Goal: Information Seeking & Learning: Learn about a topic

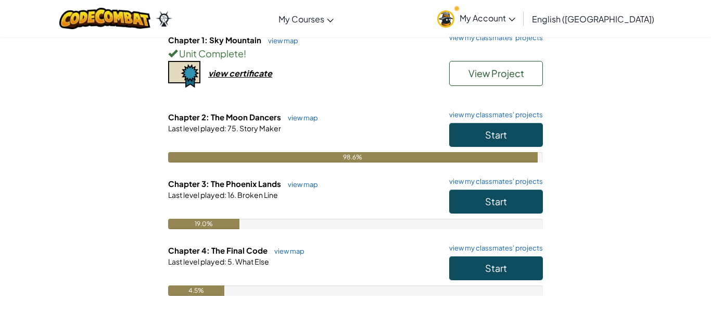
scroll to position [124, 0]
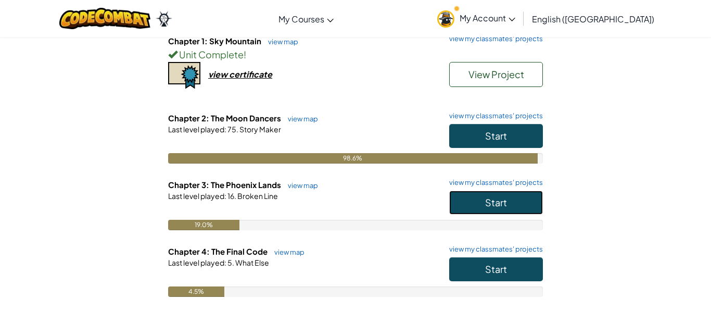
click at [455, 202] on button "Start" at bounding box center [496, 202] width 94 height 24
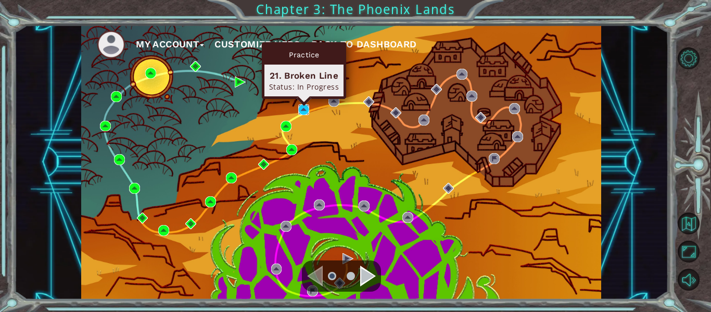
click at [303, 107] on img at bounding box center [303, 109] width 11 height 11
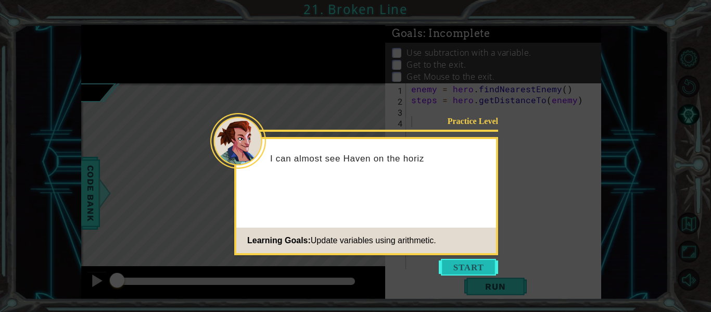
click at [463, 268] on button "Start" at bounding box center [468, 267] width 59 height 17
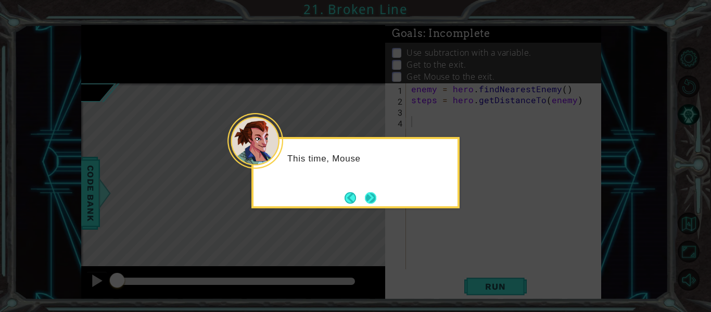
click at [366, 192] on button "Next" at bounding box center [370, 197] width 11 height 11
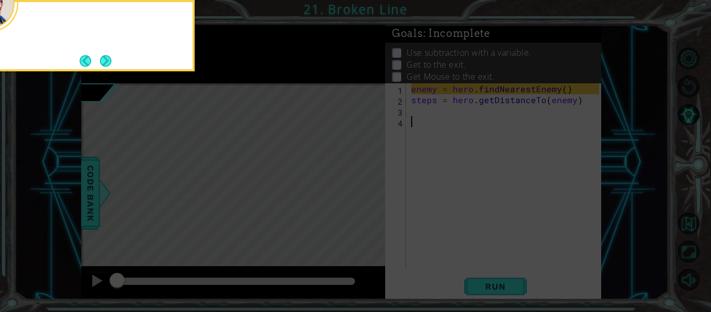
click at [365, 191] on icon at bounding box center [355, 46] width 711 height 530
click at [106, 56] on button "Next" at bounding box center [105, 60] width 11 height 11
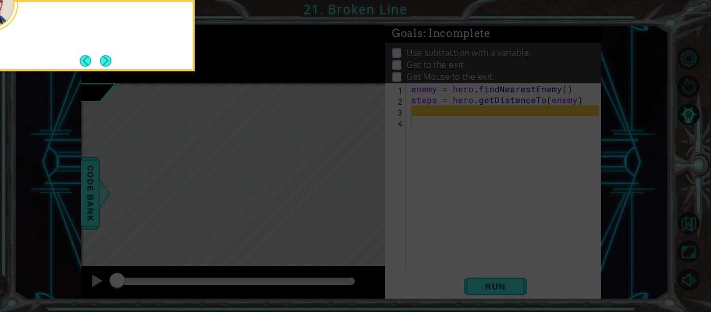
click at [106, 56] on button "Next" at bounding box center [105, 60] width 11 height 11
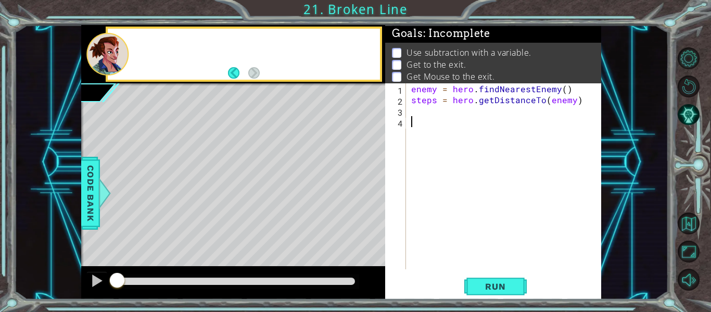
click at [106, 56] on div at bounding box center [107, 54] width 42 height 43
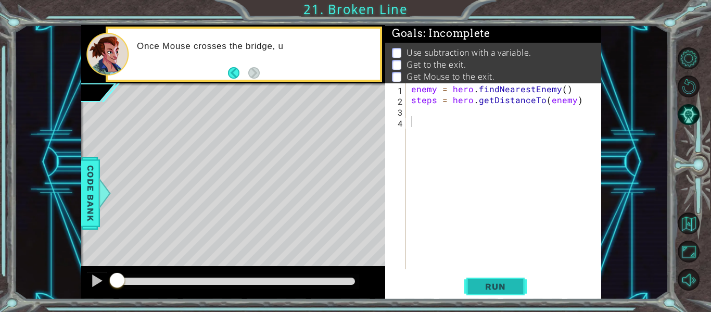
click at [520, 276] on button "Run" at bounding box center [495, 286] width 62 height 21
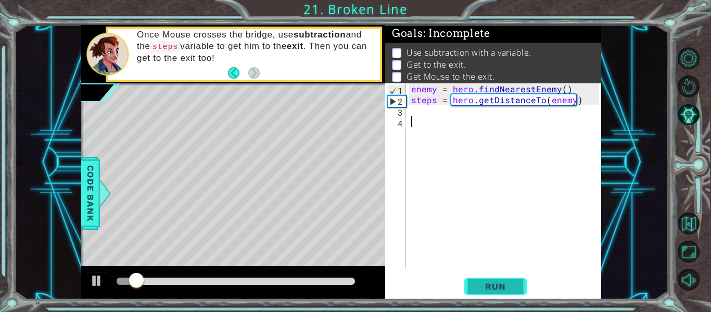
click at [520, 276] on button "Run" at bounding box center [495, 286] width 62 height 21
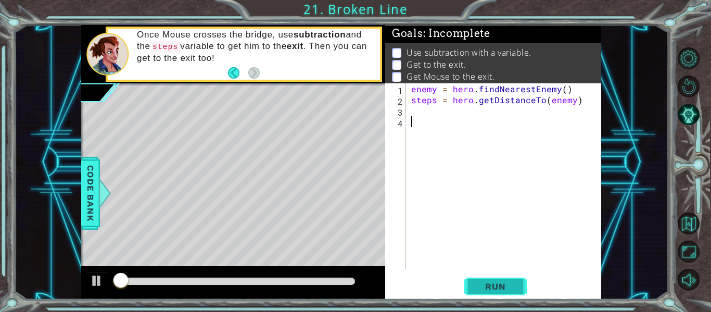
click at [520, 276] on button "Run" at bounding box center [495, 286] width 62 height 21
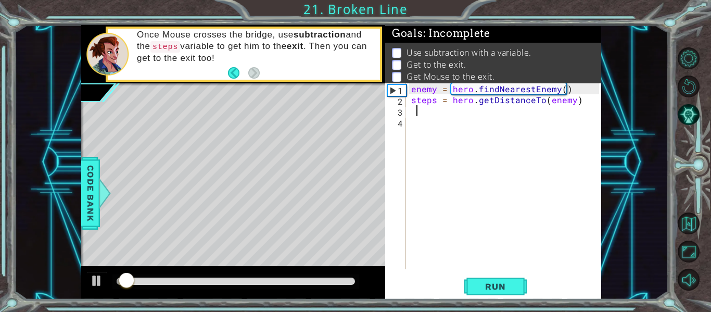
click at [489, 107] on div "enemy = hero . findNearestEnemy ( ) steps = hero . getDistanceTo ( enemy )" at bounding box center [506, 187] width 195 height 208
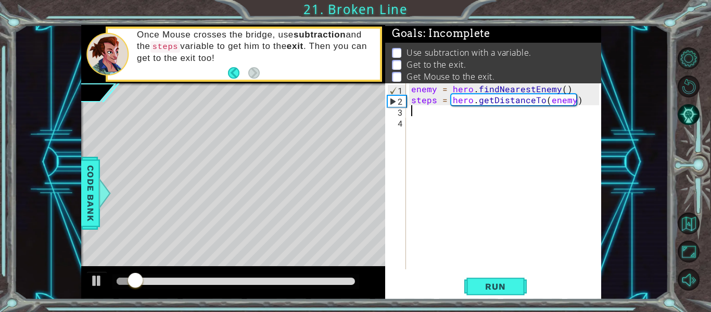
type textarea "steps = hero.getDistanceTo(enemy)"
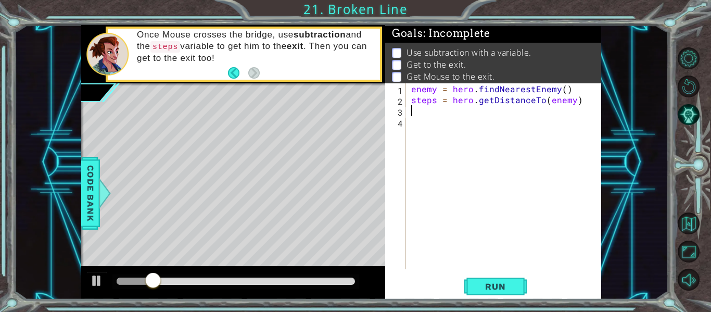
type textarea "steps = hero.getDistanceTo(enemy)"
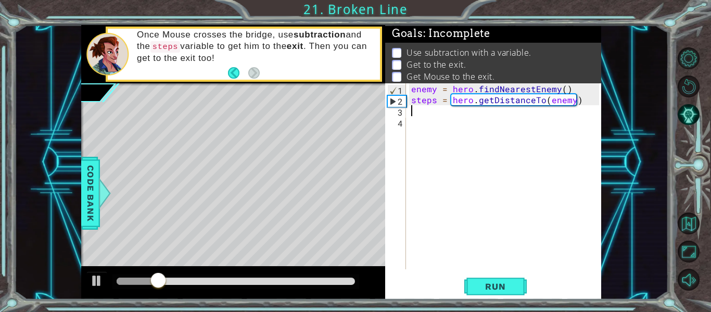
type textarea "steps = hero.getDistanceTo(enemy)"
click at [543, 156] on div "enemy = hero . findNearestEnemy ( ) steps = hero . getDistanceTo ( enemy )" at bounding box center [506, 187] width 195 height 208
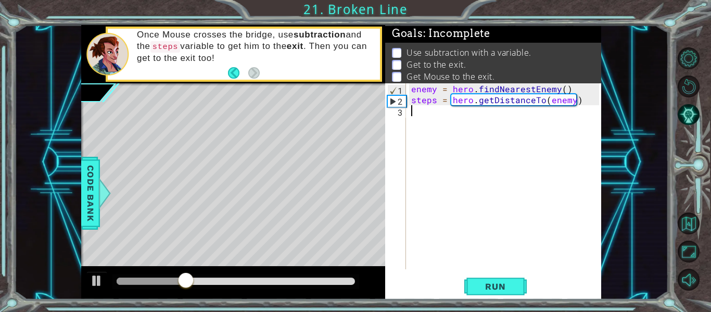
click at [543, 156] on div "enemy = hero . findNearestEnemy ( ) steps = hero . getDistanceTo ( enemy )" at bounding box center [506, 187] width 195 height 208
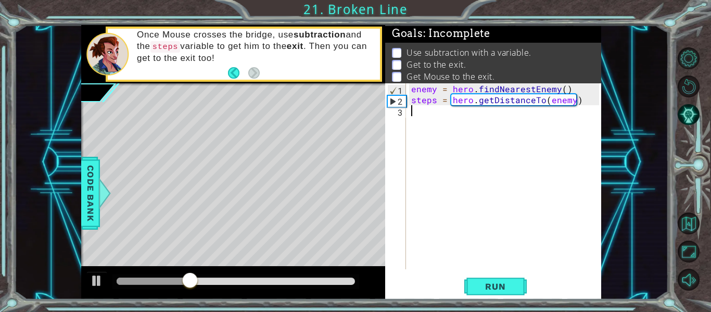
click at [543, 156] on div "enemy = hero . findNearestEnemy ( ) steps = hero . getDistanceTo ( enemy )" at bounding box center [506, 187] width 195 height 208
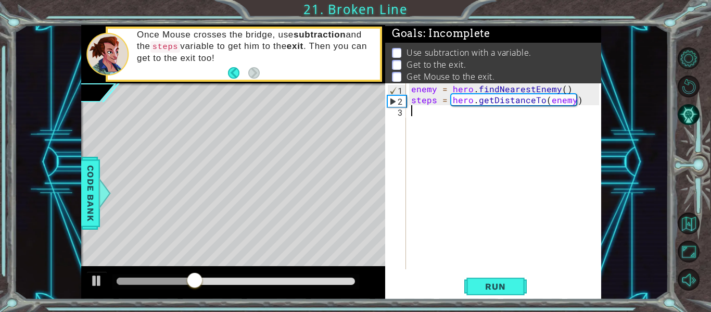
click at [543, 156] on div "enemy = hero . findNearestEnemy ( ) steps = hero . getDistanceTo ( enemy )" at bounding box center [506, 187] width 195 height 208
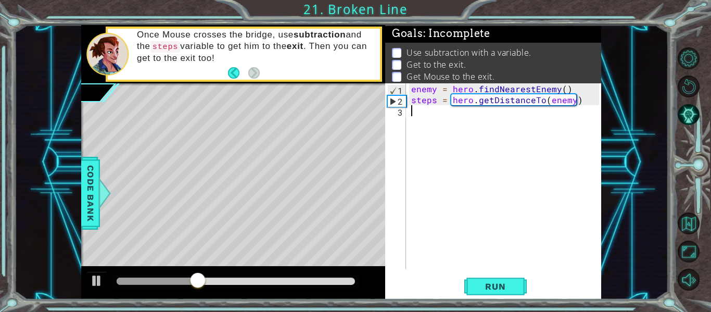
click at [543, 156] on div "enemy = hero . findNearestEnemy ( ) steps = hero . getDistanceTo ( enemy )" at bounding box center [506, 187] width 195 height 208
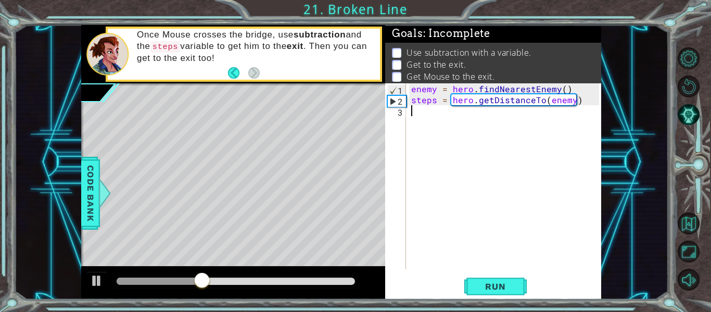
click at [543, 156] on div "enemy = hero . findNearestEnemy ( ) steps = hero . getDistanceTo ( enemy )" at bounding box center [506, 187] width 195 height 208
click at [510, 287] on span "Run" at bounding box center [495, 286] width 41 height 10
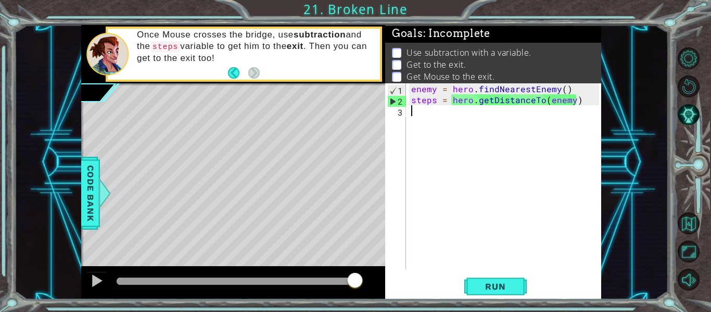
click at [479, 301] on div "1 ההההההההההההההההההההההההההההההההההההההההההההההההההההההההההההההההההההההההההההה…" at bounding box center [355, 156] width 711 height 312
click at [497, 285] on span "Run" at bounding box center [495, 286] width 41 height 10
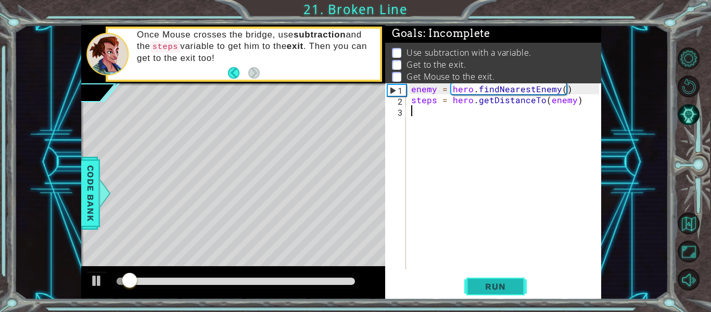
click at [497, 285] on span "Run" at bounding box center [495, 286] width 41 height 10
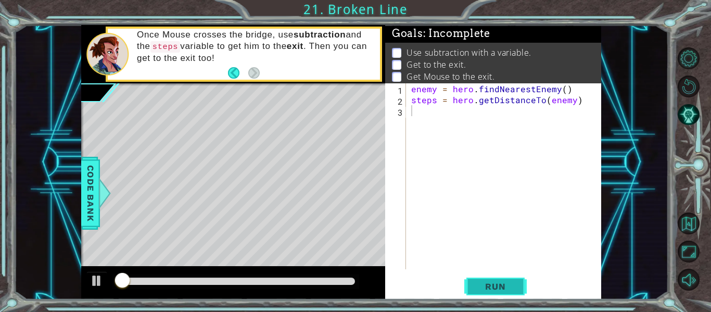
click at [493, 288] on span "Run" at bounding box center [495, 286] width 41 height 10
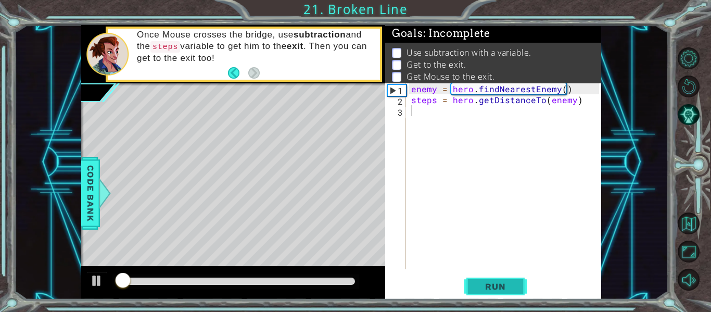
click at [495, 288] on span "Run" at bounding box center [495, 286] width 41 height 10
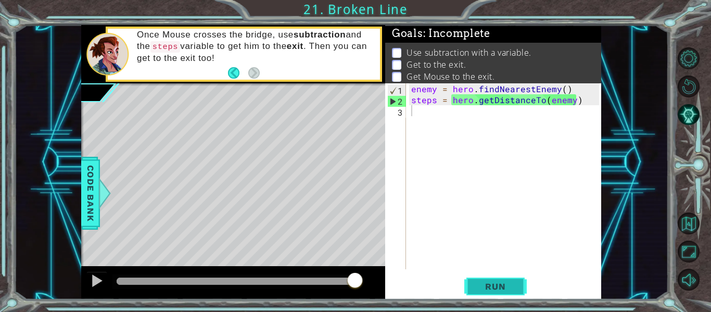
click at [494, 281] on span "Run" at bounding box center [495, 286] width 41 height 10
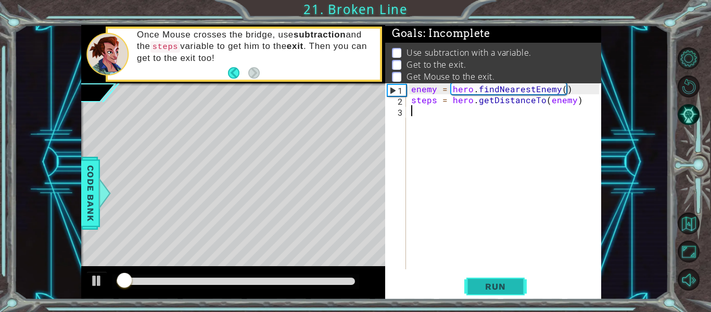
click at [494, 281] on span "Run" at bounding box center [495, 286] width 41 height 10
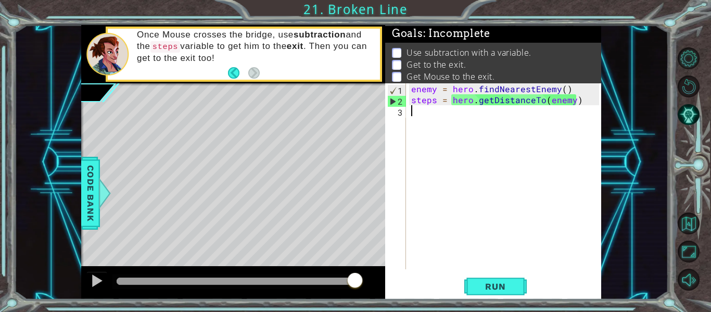
click at [532, 111] on div "enemy = hero . findNearestEnemy ( ) steps = hero . getDistanceTo ( enemy )" at bounding box center [506, 187] width 195 height 208
drag, startPoint x: 532, startPoint y: 111, endPoint x: 448, endPoint y: 110, distance: 84.3
click at [448, 110] on div "enemy = hero . findNearestEnemy ( ) steps = hero . getDistanceTo ( enemy )" at bounding box center [506, 187] width 195 height 208
drag, startPoint x: 448, startPoint y: 110, endPoint x: 444, endPoint y: 138, distance: 28.4
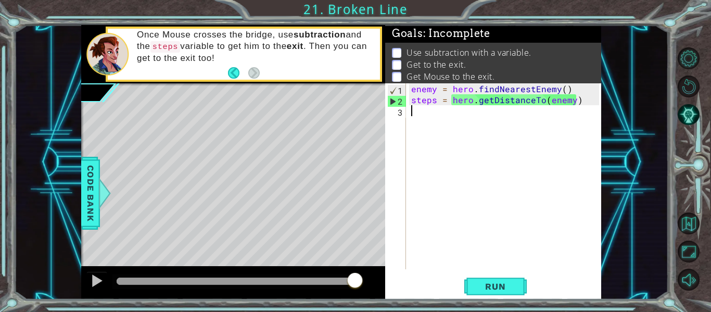
click at [444, 138] on div "enemy = hero . findNearestEnemy ( ) steps = hero . getDistanceTo ( enemy )" at bounding box center [506, 187] width 195 height 208
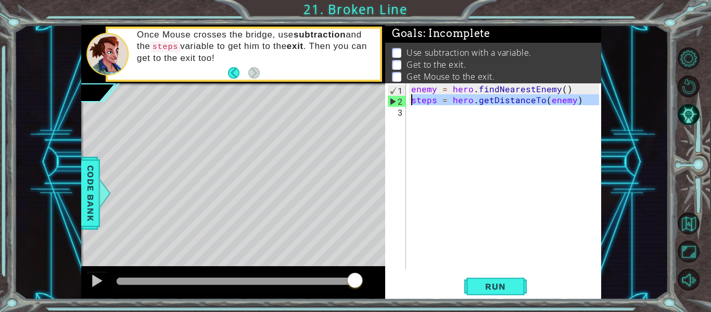
drag, startPoint x: 444, startPoint y: 138, endPoint x: 446, endPoint y: 163, distance: 25.6
click at [446, 163] on div "enemy = hero . findNearestEnemy ( ) steps = hero . getDistanceTo ( enemy )" at bounding box center [506, 187] width 195 height 208
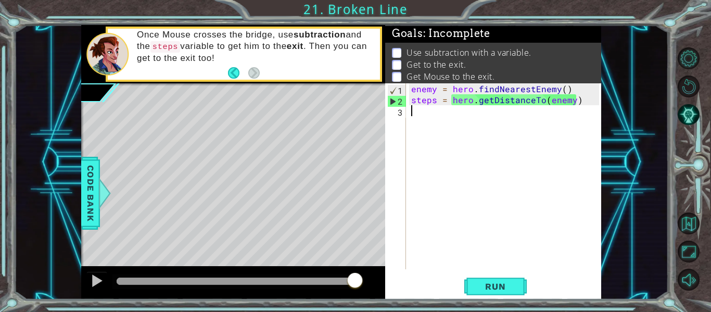
click at [446, 163] on div "enemy = hero . findNearestEnemy ( ) steps = hero . getDistanceTo ( enemy )" at bounding box center [506, 187] width 195 height 208
click at [604, 196] on div "1 ההההההההההההההההההההההההההההההההההההההההההההההההההההההההההההההההההההההההההההה…" at bounding box center [341, 162] width 654 height 274
click at [530, 156] on div "enemy = hero . findNearestEnemy ( ) steps = hero . getDistanceTo ( enemy )" at bounding box center [506, 187] width 195 height 208
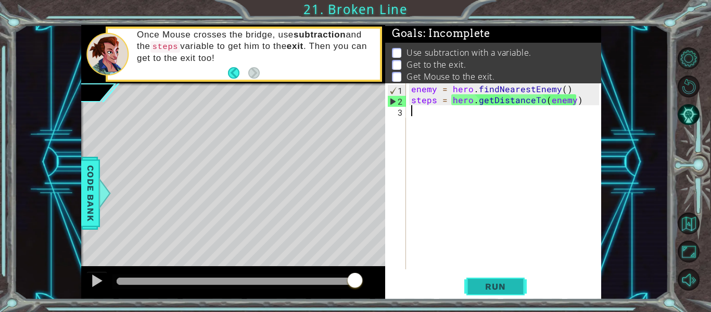
click at [473, 282] on button "Run" at bounding box center [495, 286] width 62 height 21
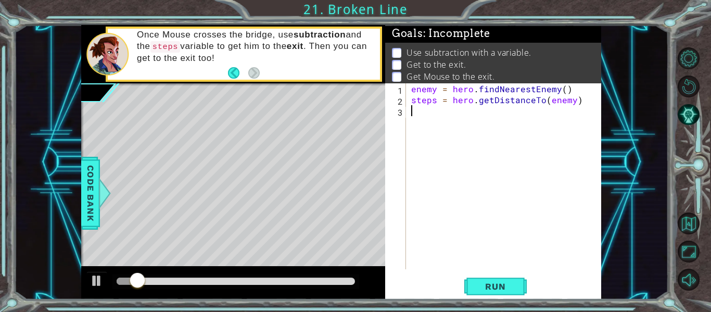
click at [513, 98] on div "enemy = hero . findNearestEnemy ( ) steps = hero . getDistanceTo ( enemy )" at bounding box center [506, 187] width 195 height 208
type textarea "steps = hero.getDistanceTo(enemy)"
click at [513, 98] on div "enemy = hero . findNearestEnemy ( ) steps = hero . getDistanceTo ( enemy )" at bounding box center [506, 187] width 195 height 208
click at [518, 112] on div "enemy = hero . findNearestEnemy ( ) steps = hero . getDistanceTo ( enemy )" at bounding box center [506, 187] width 195 height 208
type textarea "steps = hero.getDistanceTo(enemy)"
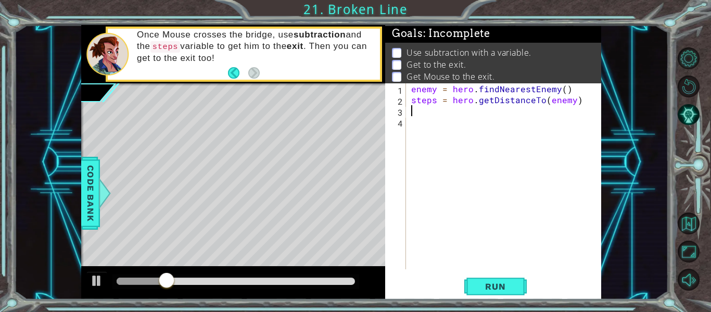
type textarea "6"
type textarea "steps = hero.getDistanceTo(enemy)"
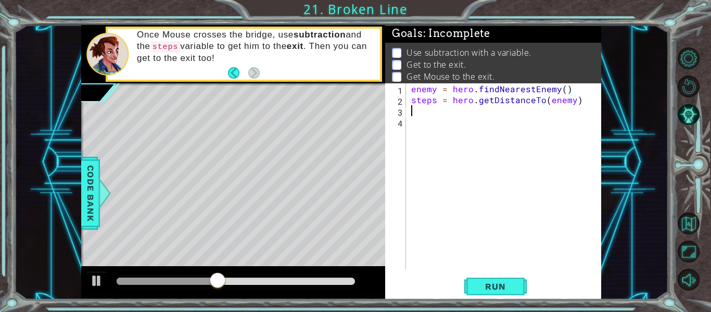
scroll to position [0, 0]
type textarea "steps = hero.getDistanceTo(enemy)"
click at [446, 112] on div "enemy = hero . findNearestEnemy ( ) steps = hero . getDistanceTo ( enemy )" at bounding box center [506, 187] width 195 height 208
type textarea "d"
click at [79, 202] on div "1 ההההההההההההההההההההההההההההההההההההההההההההההההההההההההההההההההההההההההההההה…" at bounding box center [341, 162] width 654 height 274
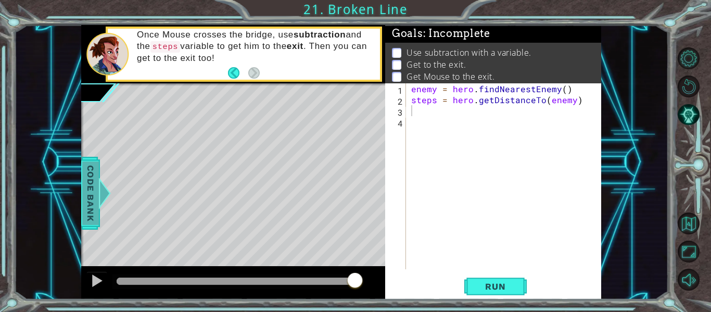
click at [98, 189] on div at bounding box center [104, 192] width 13 height 31
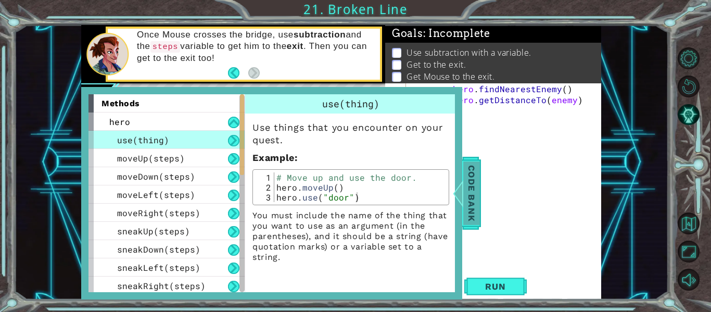
click at [475, 200] on span "Code Bank" at bounding box center [471, 192] width 17 height 63
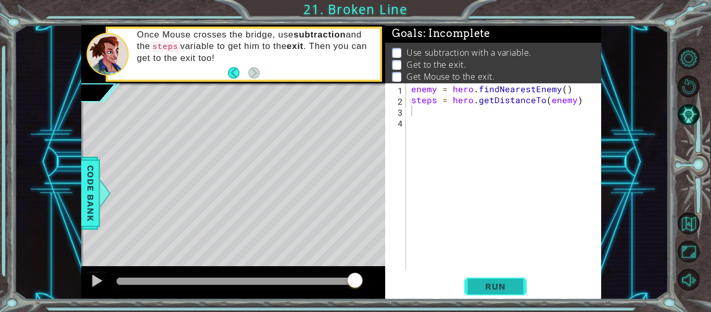
click at [496, 282] on span "Run" at bounding box center [495, 286] width 41 height 10
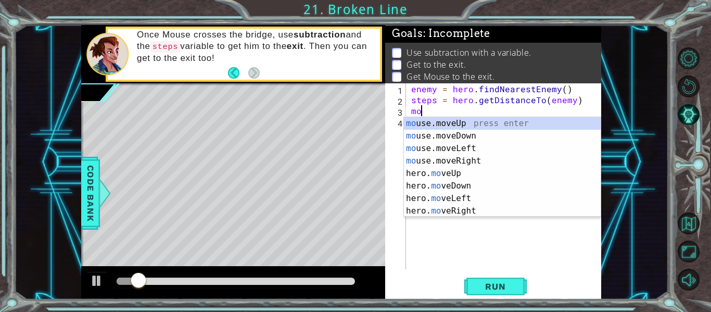
scroll to position [0, 1]
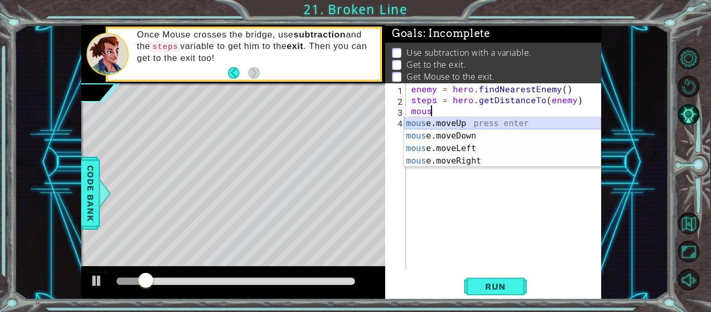
click at [462, 123] on div "mous e.moveUp press enter mous e.moveDown press enter mous e.moveLeft press ent…" at bounding box center [502, 154] width 197 height 75
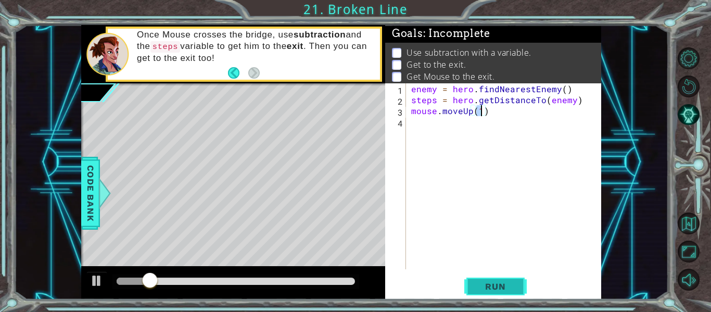
type textarea "mouse.moveUp(1)"
click at [491, 282] on span "Run" at bounding box center [495, 286] width 41 height 10
click at [491, 281] on span "Run" at bounding box center [495, 286] width 41 height 10
click at [491, 279] on button "Run" at bounding box center [495, 286] width 62 height 21
drag, startPoint x: 185, startPoint y: 34, endPoint x: 188, endPoint y: 40, distance: 6.8
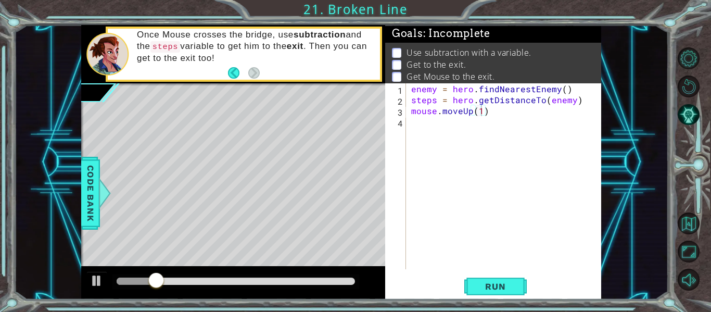
click at [188, 40] on p "Once Mouse crosses the bridge, use subtraction and the steps variable to get hi…" at bounding box center [255, 46] width 236 height 35
click at [500, 286] on span "Run" at bounding box center [495, 286] width 41 height 10
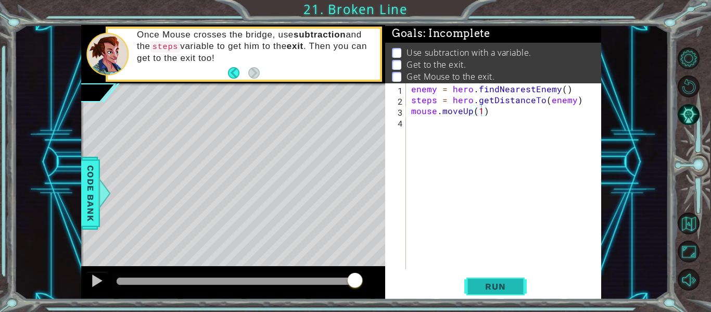
click at [486, 276] on button "Run" at bounding box center [495, 286] width 62 height 21
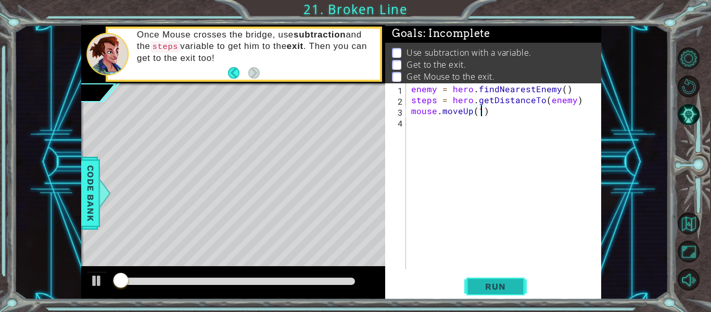
click at [486, 276] on button "Run" at bounding box center [495, 286] width 62 height 21
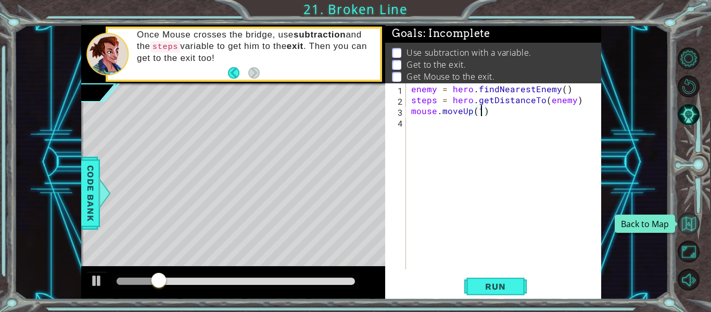
click at [684, 232] on button "Back to Map" at bounding box center [689, 223] width 22 height 22
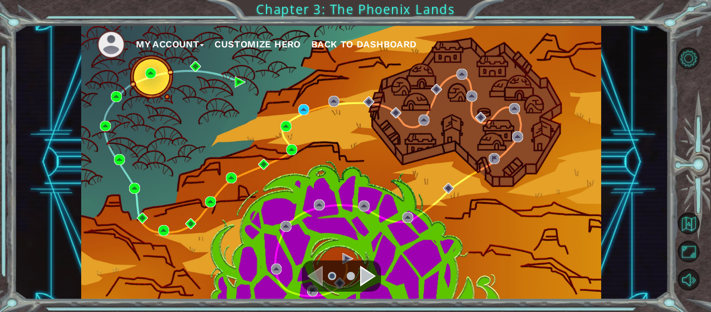
click at [347, 43] on span "Back to Dashboard" at bounding box center [364, 44] width 106 height 11
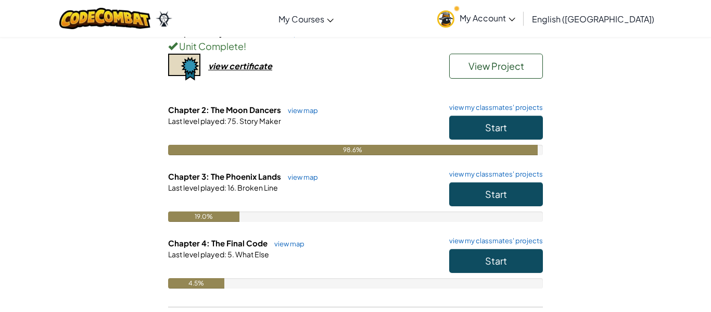
scroll to position [135, 0]
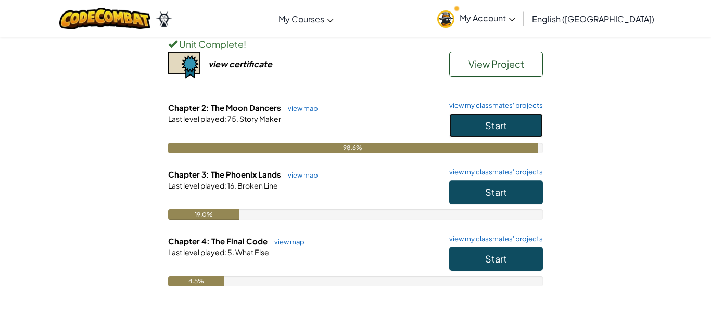
click at [523, 120] on button "Start" at bounding box center [496, 125] width 94 height 24
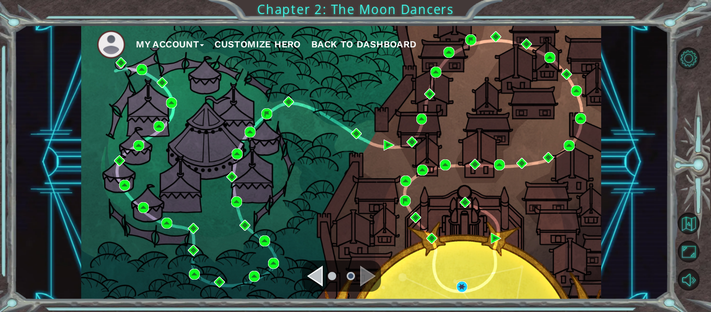
click at [354, 277] on ul at bounding box center [341, 275] width 37 height 21
click at [326, 277] on ul at bounding box center [341, 275] width 37 height 21
click at [322, 274] on div "Navigate to the previous page" at bounding box center [315, 275] width 16 height 21
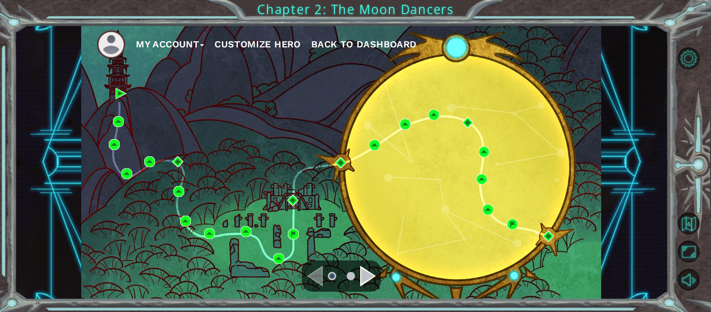
click at [365, 282] on div "Navigate to the next page" at bounding box center [368, 275] width 16 height 21
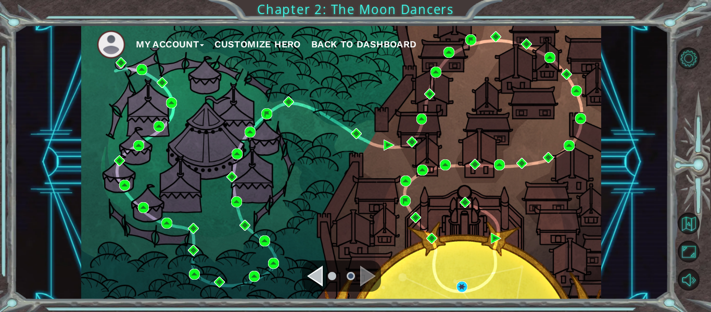
click at [366, 46] on span "Back to Dashboard" at bounding box center [364, 44] width 106 height 11
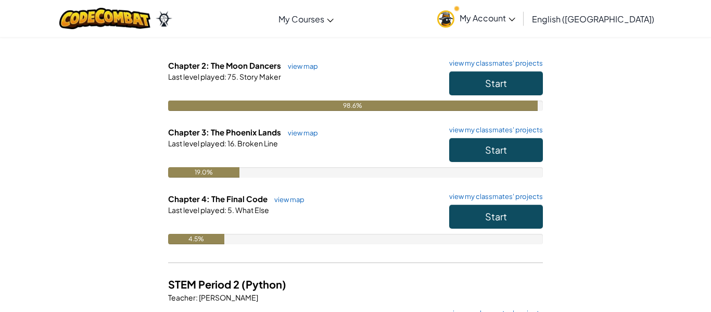
scroll to position [170, 0]
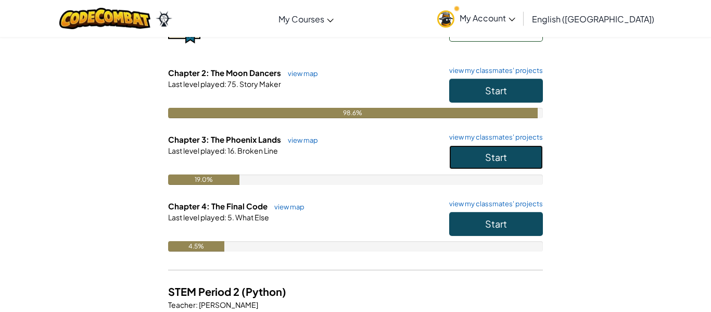
click at [453, 160] on button "Start" at bounding box center [496, 157] width 94 height 24
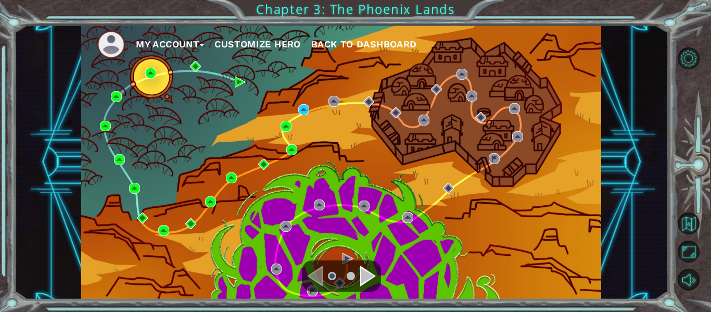
click at [367, 279] on div "Navigate to the next page" at bounding box center [368, 275] width 16 height 21
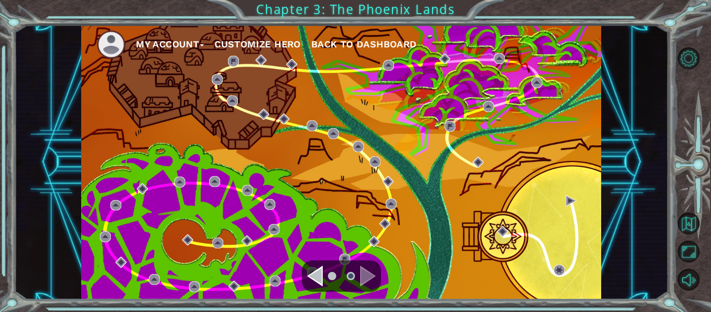
click at [313, 278] on div "Navigate to the previous page" at bounding box center [315, 275] width 16 height 21
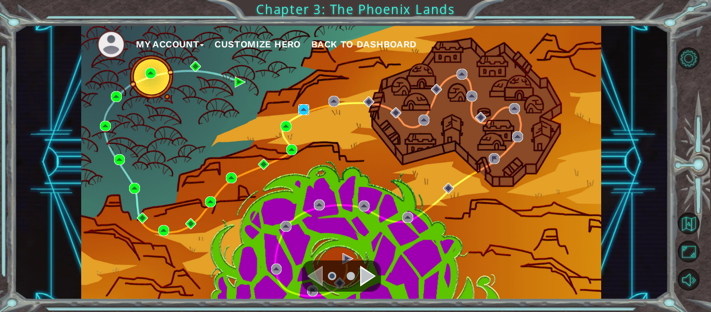
click at [304, 115] on img at bounding box center [303, 109] width 11 height 11
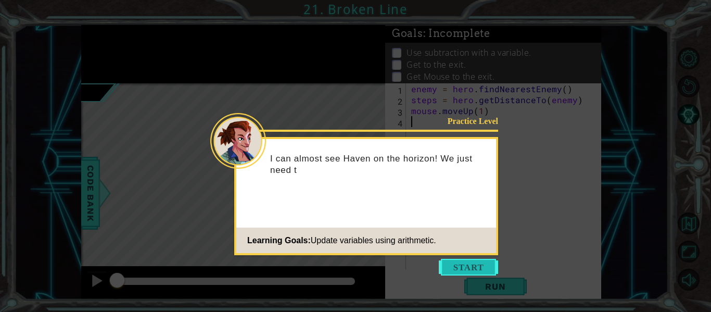
click at [492, 259] on button "Start" at bounding box center [468, 267] width 59 height 17
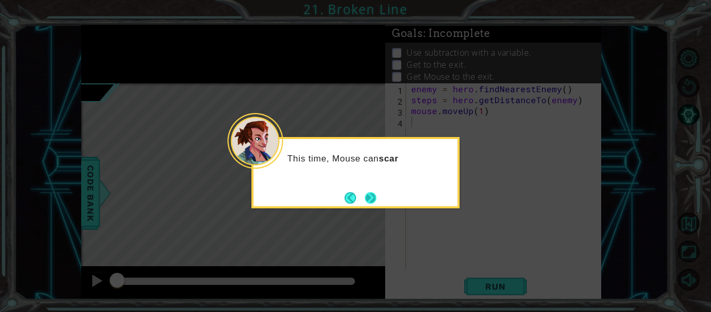
click at [376, 200] on button "Next" at bounding box center [370, 197] width 11 height 11
click at [376, 200] on icon at bounding box center [355, 156] width 711 height 312
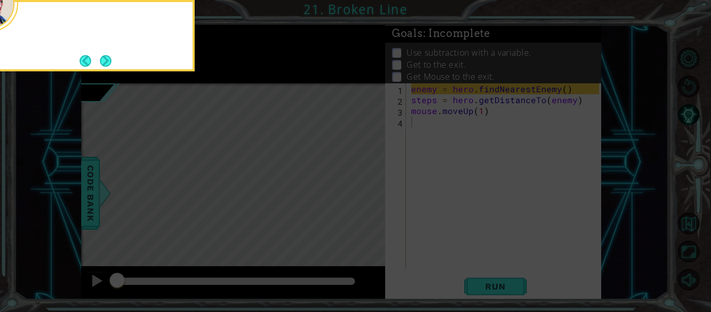
click at [376, 200] on icon at bounding box center [355, 46] width 711 height 530
click at [103, 55] on button "Next" at bounding box center [105, 60] width 11 height 11
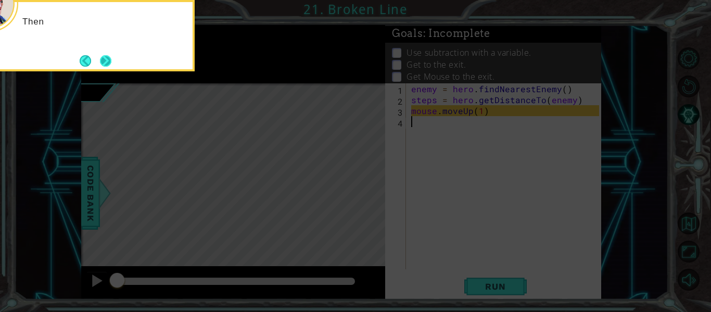
click at [102, 55] on button "Next" at bounding box center [105, 60] width 11 height 11
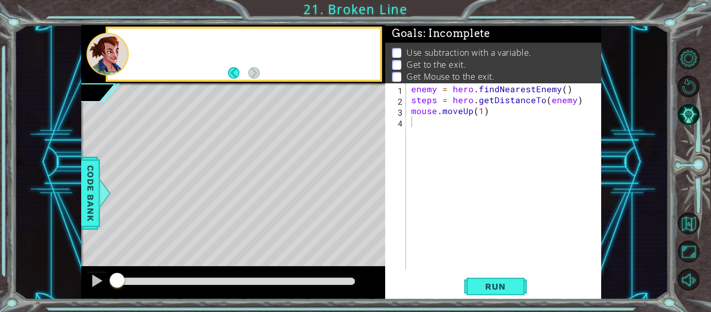
click at [102, 55] on div at bounding box center [107, 54] width 42 height 43
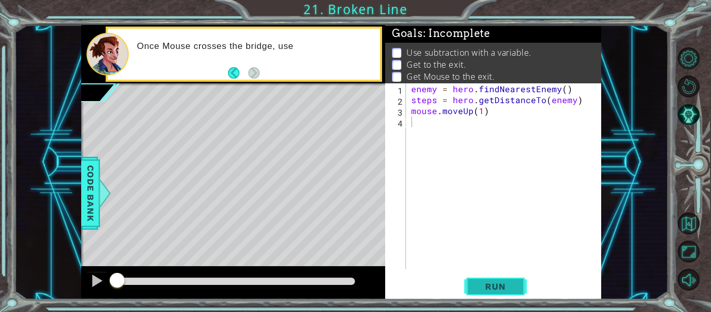
click at [483, 284] on span "Run" at bounding box center [495, 286] width 41 height 10
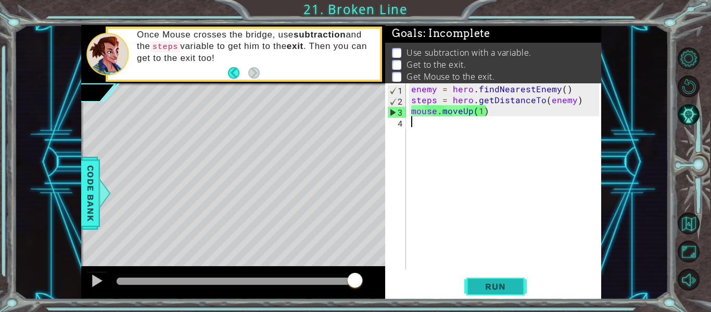
click at [485, 291] on span "Run" at bounding box center [495, 286] width 41 height 10
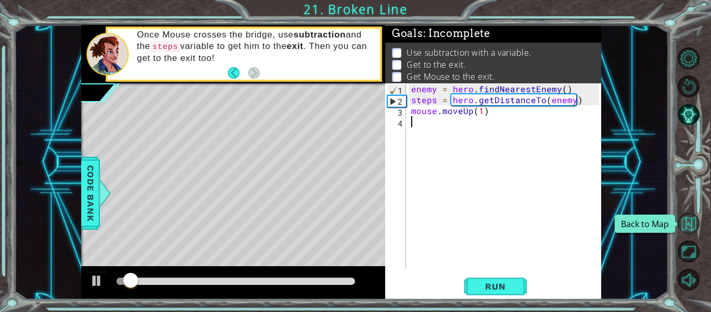
click at [689, 224] on button "Back to Map" at bounding box center [689, 223] width 22 height 22
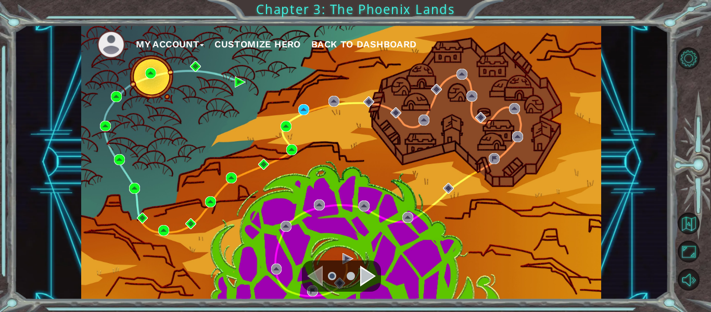
click at [389, 44] on span "Back to Dashboard" at bounding box center [364, 44] width 106 height 11
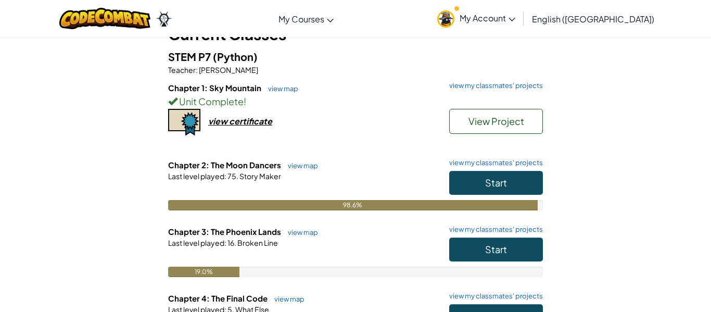
scroll to position [73, 0]
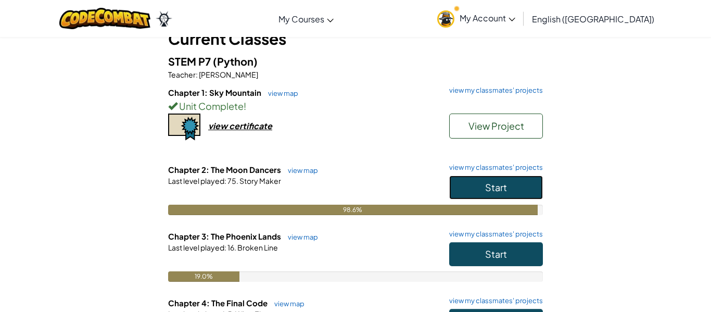
click at [456, 186] on button "Start" at bounding box center [496, 187] width 94 height 24
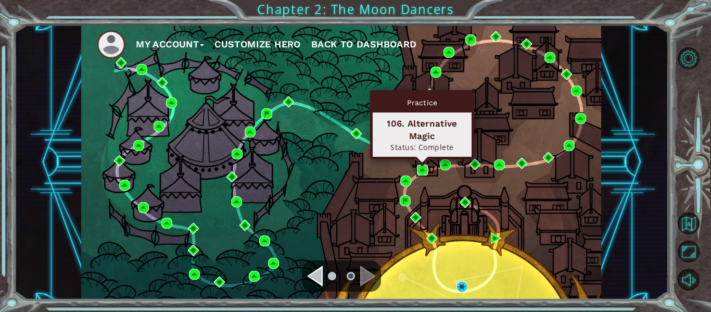
click at [423, 172] on img at bounding box center [422, 169] width 11 height 11
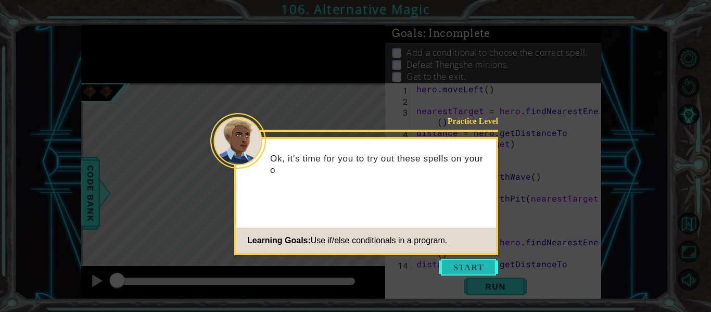
click at [450, 262] on button "Start" at bounding box center [468, 267] width 59 height 17
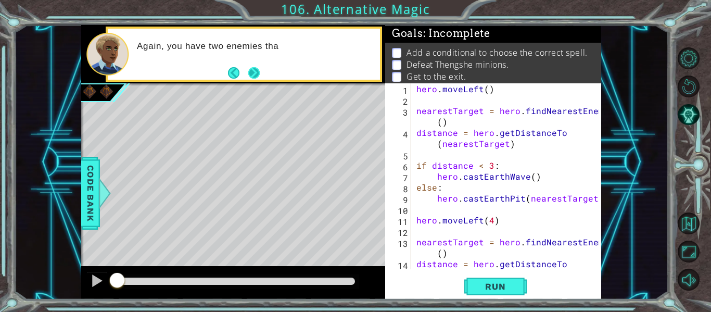
click at [255, 68] on button "Next" at bounding box center [253, 72] width 11 height 11
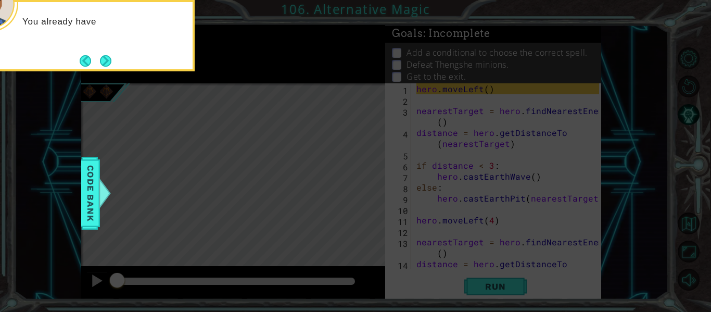
click at [116, 57] on div "You already have" at bounding box center [90, 35] width 208 height 71
click at [111, 57] on button "Next" at bounding box center [105, 60] width 11 height 11
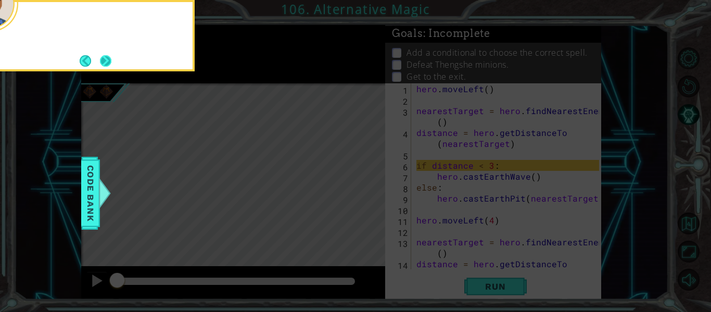
click at [111, 57] on button "Next" at bounding box center [105, 60] width 11 height 11
click at [113, 57] on div at bounding box center [90, 35] width 208 height 71
click at [111, 57] on button "Next" at bounding box center [105, 60] width 11 height 11
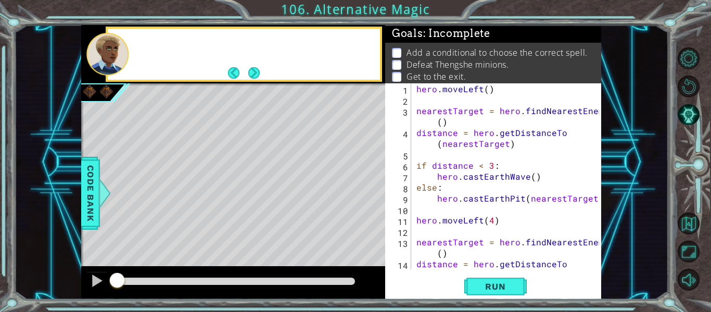
click at [113, 57] on div at bounding box center [107, 54] width 42 height 43
click at [252, 78] on button "Next" at bounding box center [253, 72] width 11 height 11
click at [252, 81] on div "If" at bounding box center [244, 54] width 276 height 55
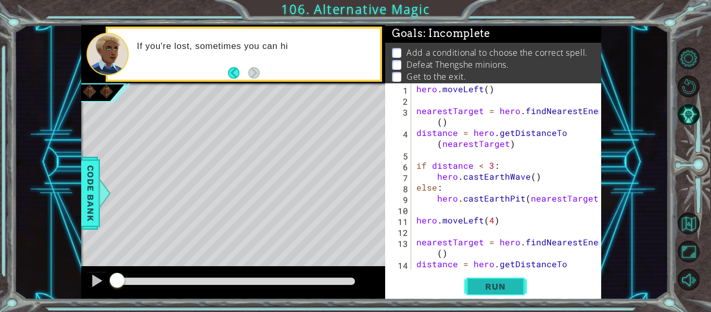
click at [497, 277] on button "Run" at bounding box center [495, 286] width 62 height 21
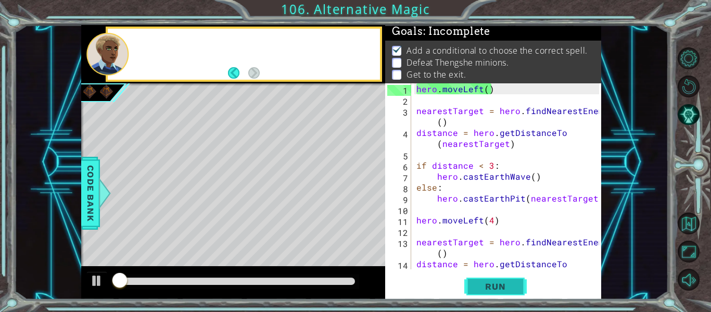
scroll to position [3, 0]
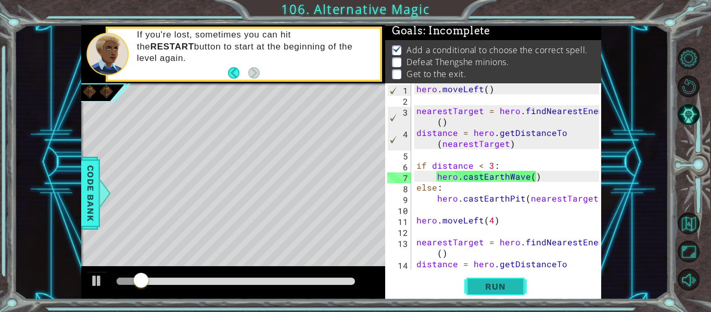
click at [497, 277] on button "Run" at bounding box center [495, 286] width 62 height 21
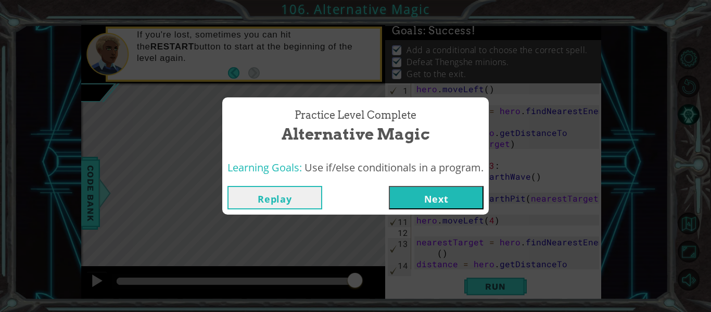
click at [403, 189] on button "Next" at bounding box center [436, 197] width 95 height 23
